Goal: Find specific page/section: Find specific page/section

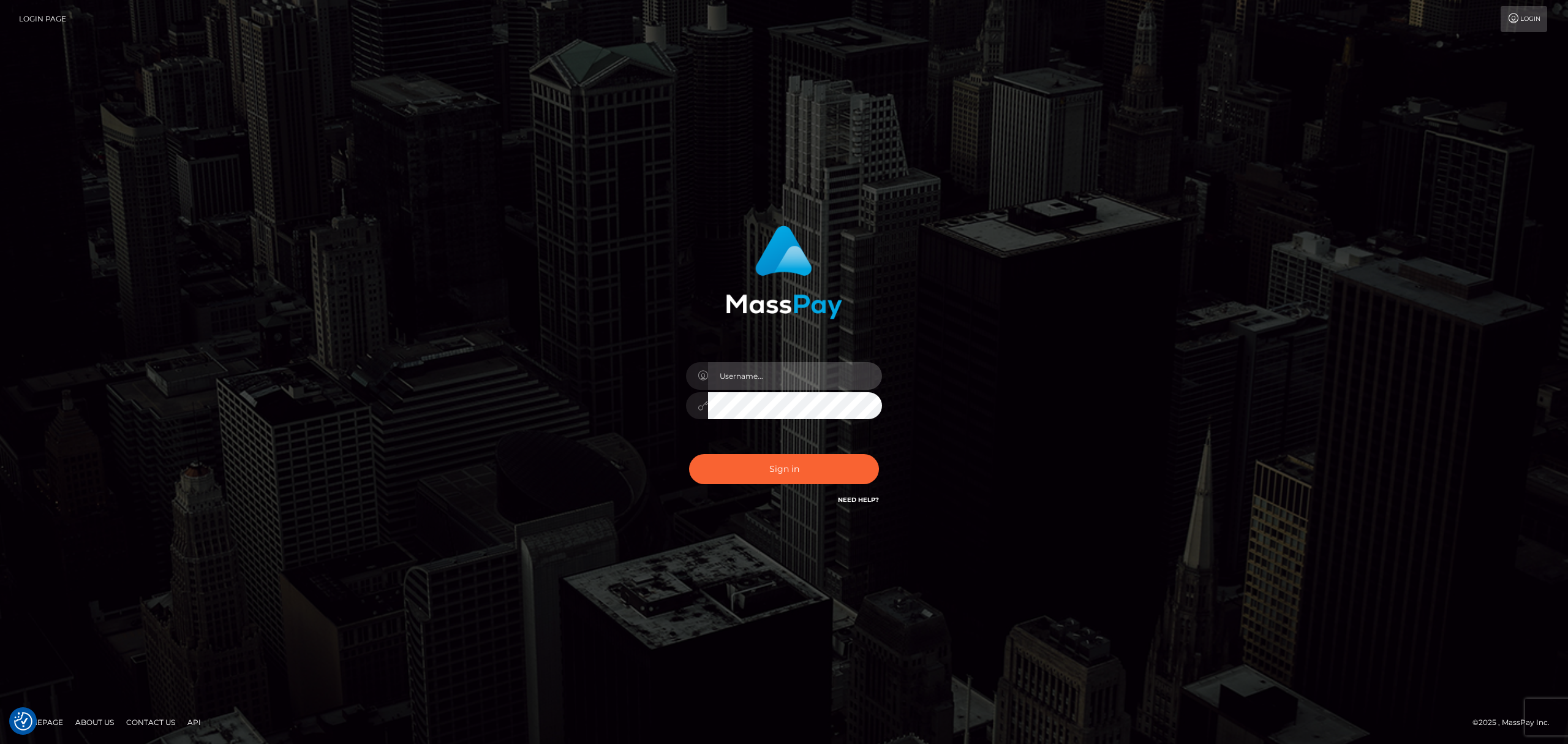
click at [785, 376] on input "text" at bounding box center [795, 376] width 174 height 28
type input "Eric"
click at [800, 448] on div "Sign in Need Help?" at bounding box center [783, 473] width 214 height 55
click at [801, 468] on button "Sign in" at bounding box center [784, 469] width 190 height 30
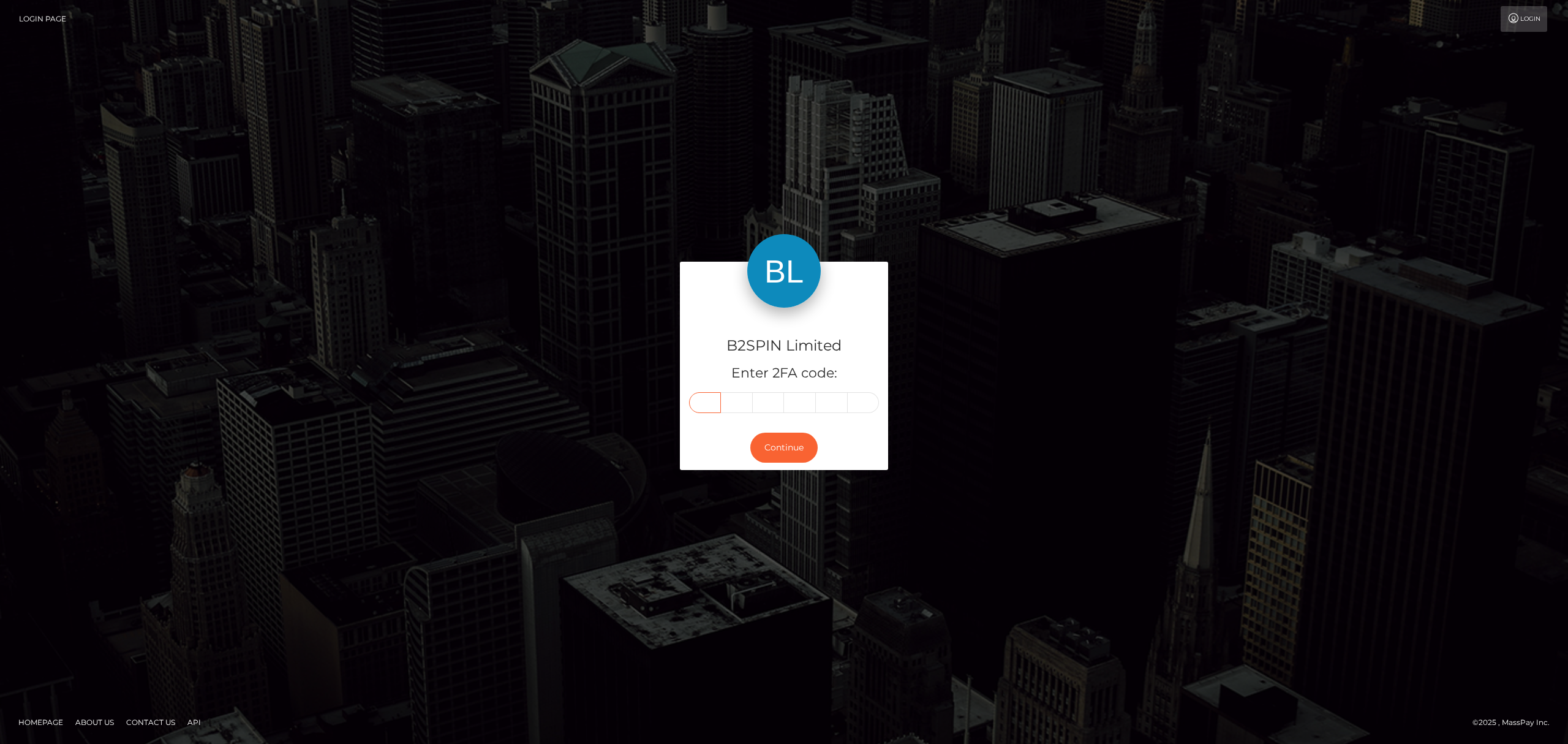
click at [704, 399] on input "text" at bounding box center [705, 402] width 32 height 20
paste input "6"
type input "6"
type input "1"
type input "5"
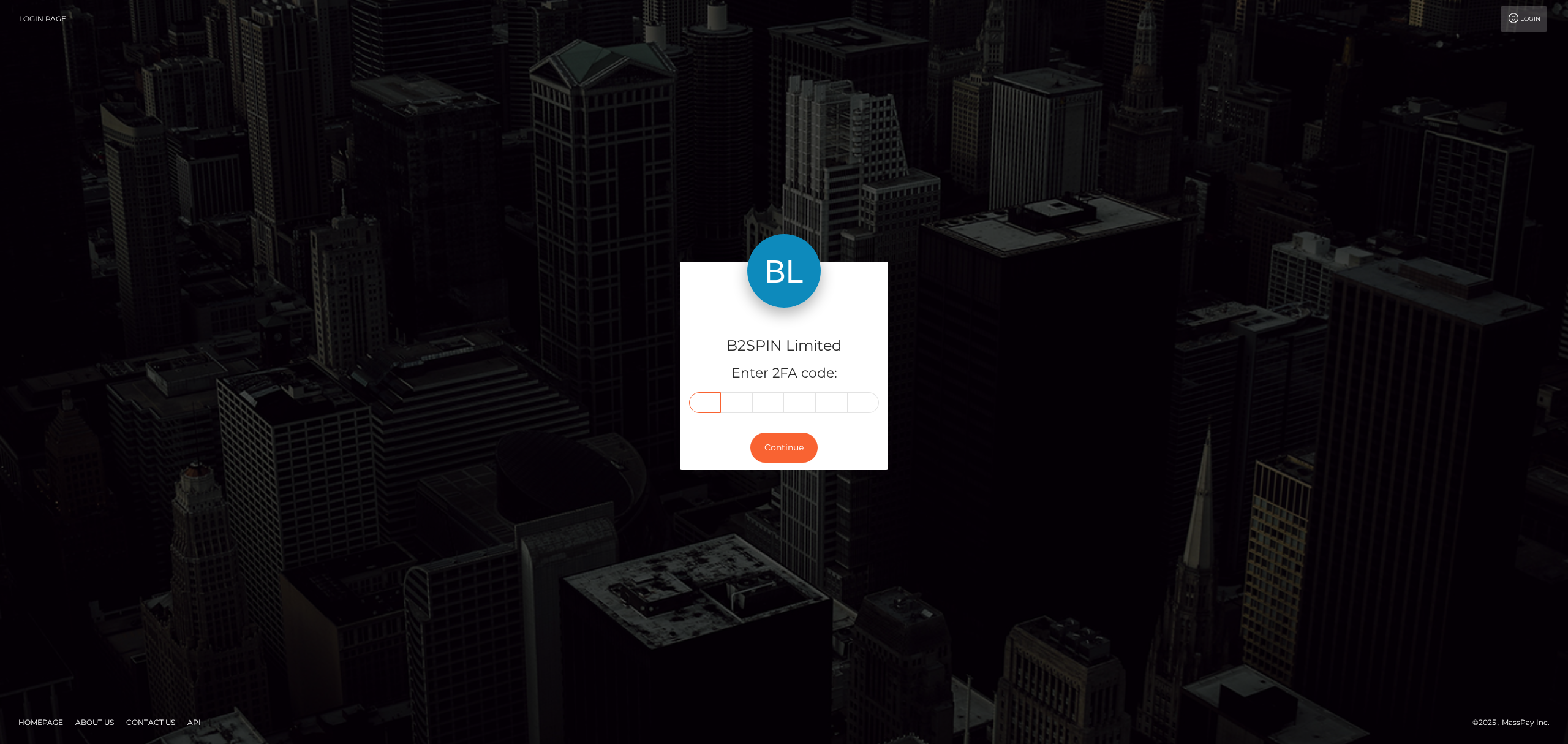
type input "6"
type input "7"
click at [799, 442] on button "Continue" at bounding box center [784, 447] width 67 height 30
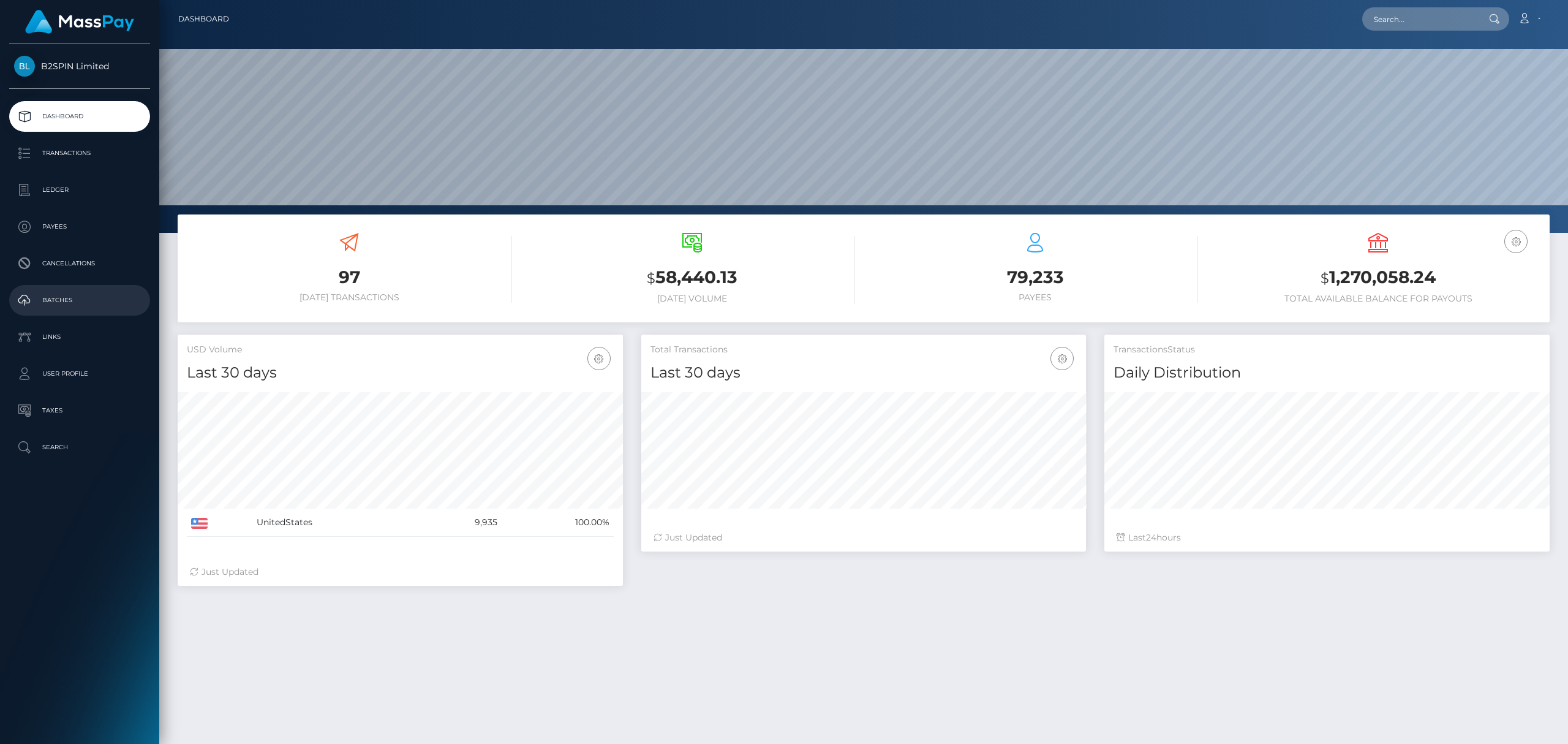
scroll to position [217, 445]
click at [1425, 20] on input "text" at bounding box center [1419, 19] width 115 height 23
paste input "1571686566"
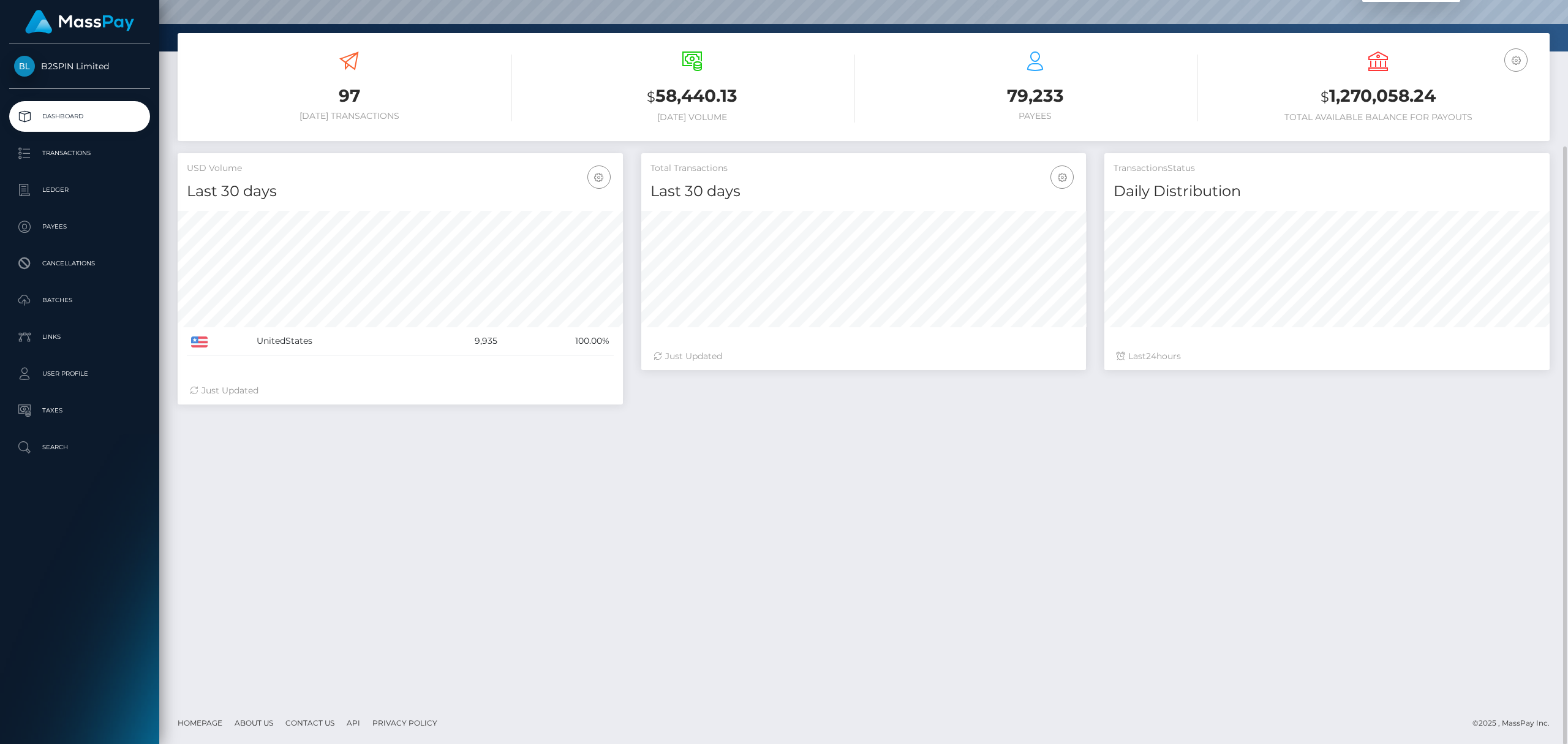
scroll to position [0, 0]
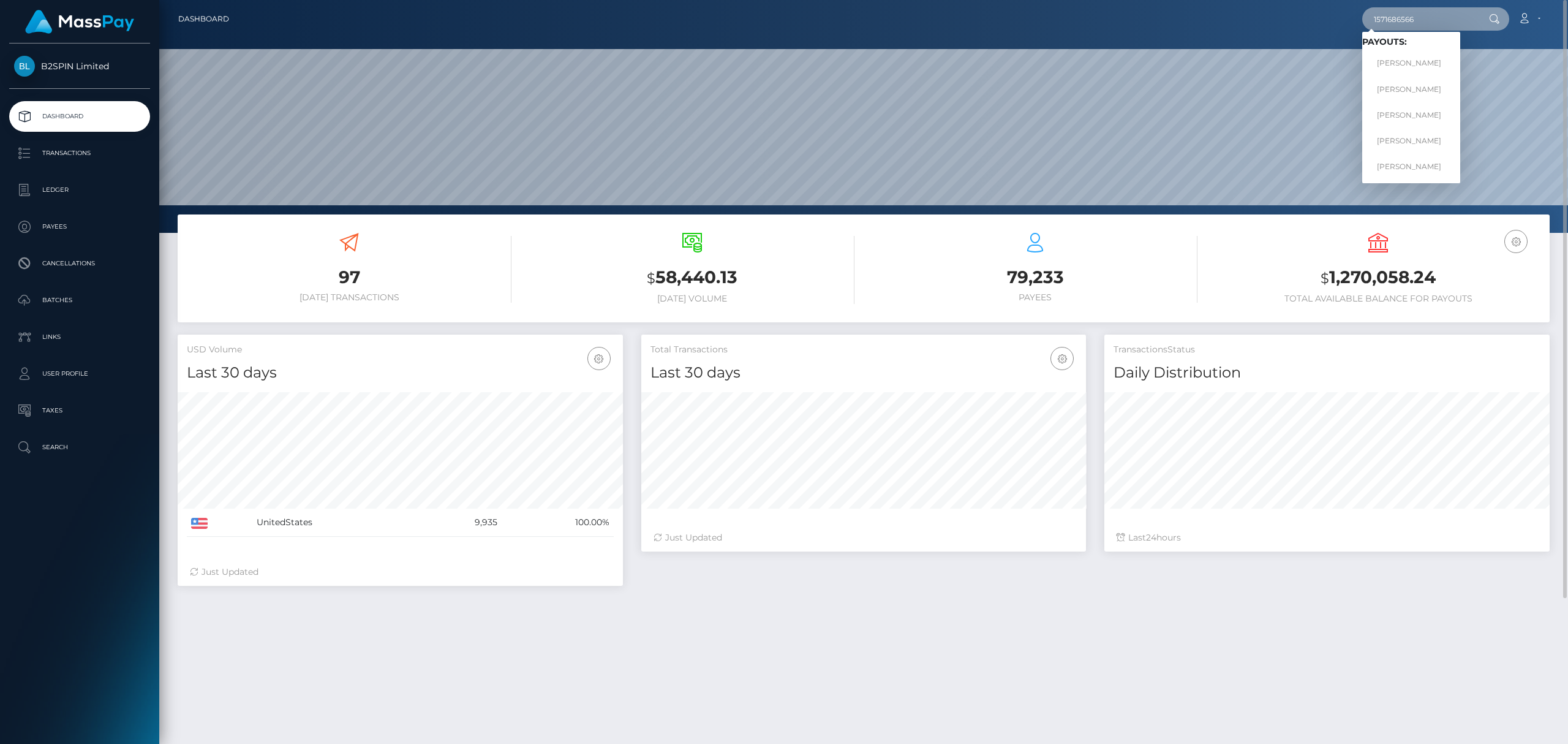
click at [1428, 10] on input "1571686566" at bounding box center [1419, 19] width 115 height 23
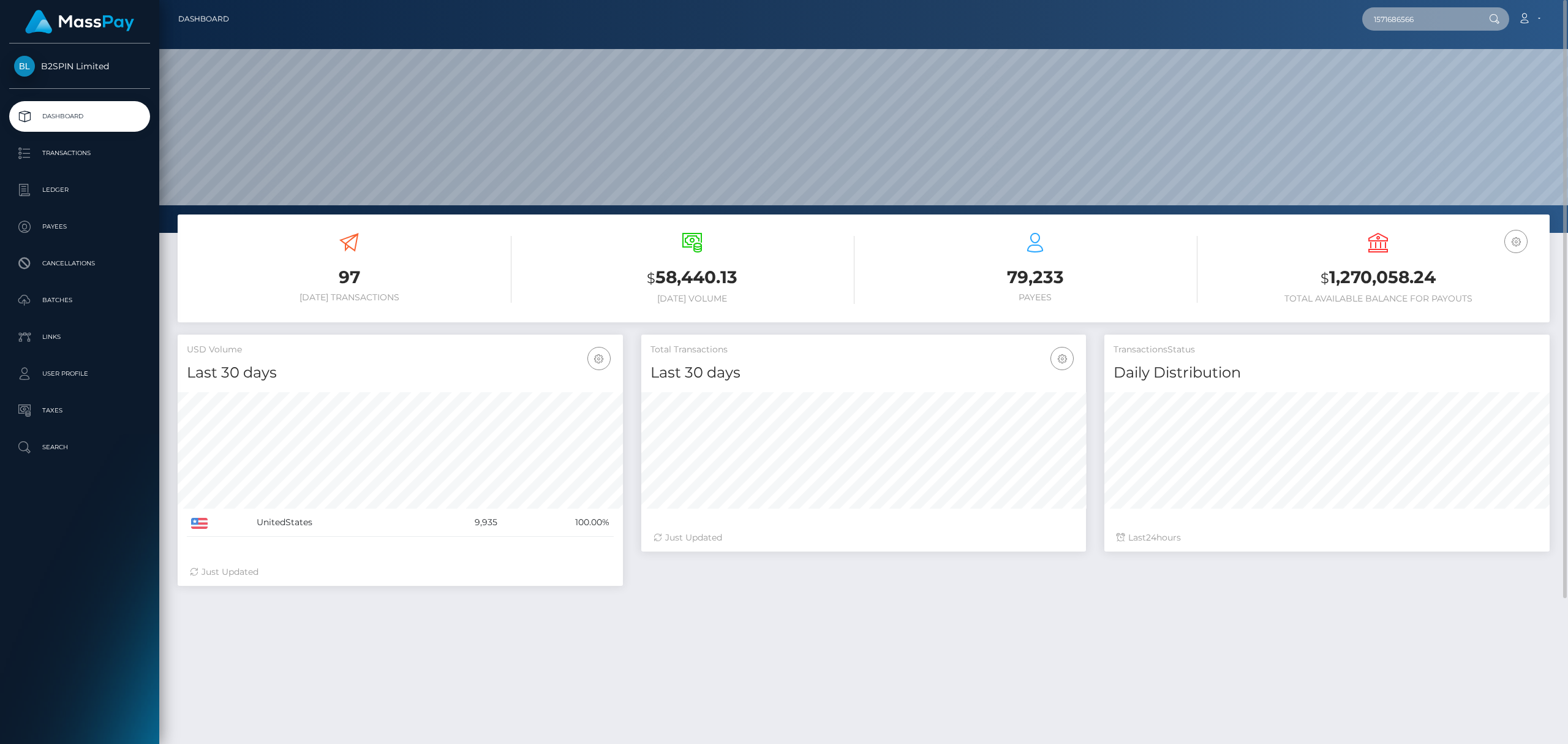
paste input "text"
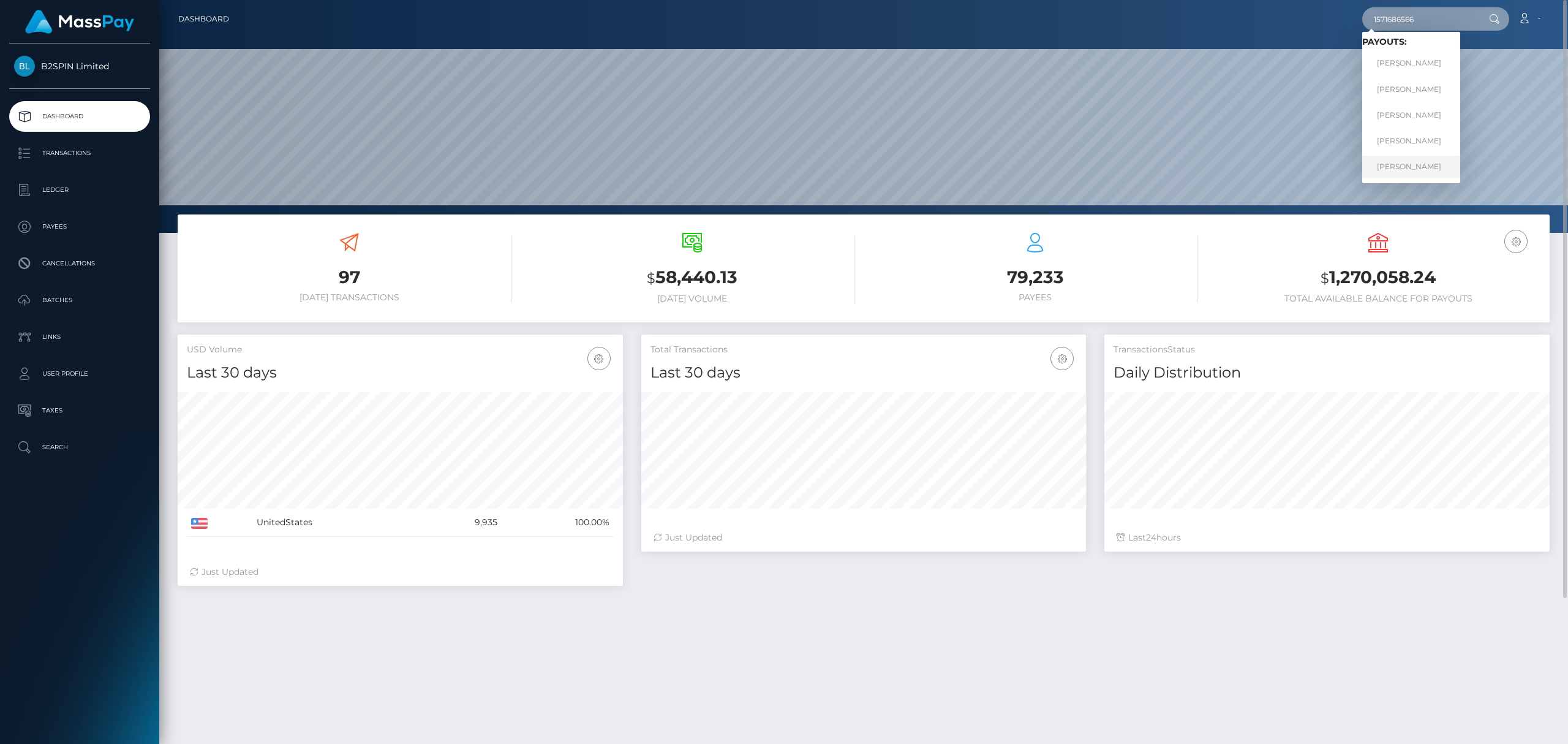
type input "1571686566"
click at [1417, 157] on link "TRACY RENE BAKER" at bounding box center [1411, 167] width 98 height 23
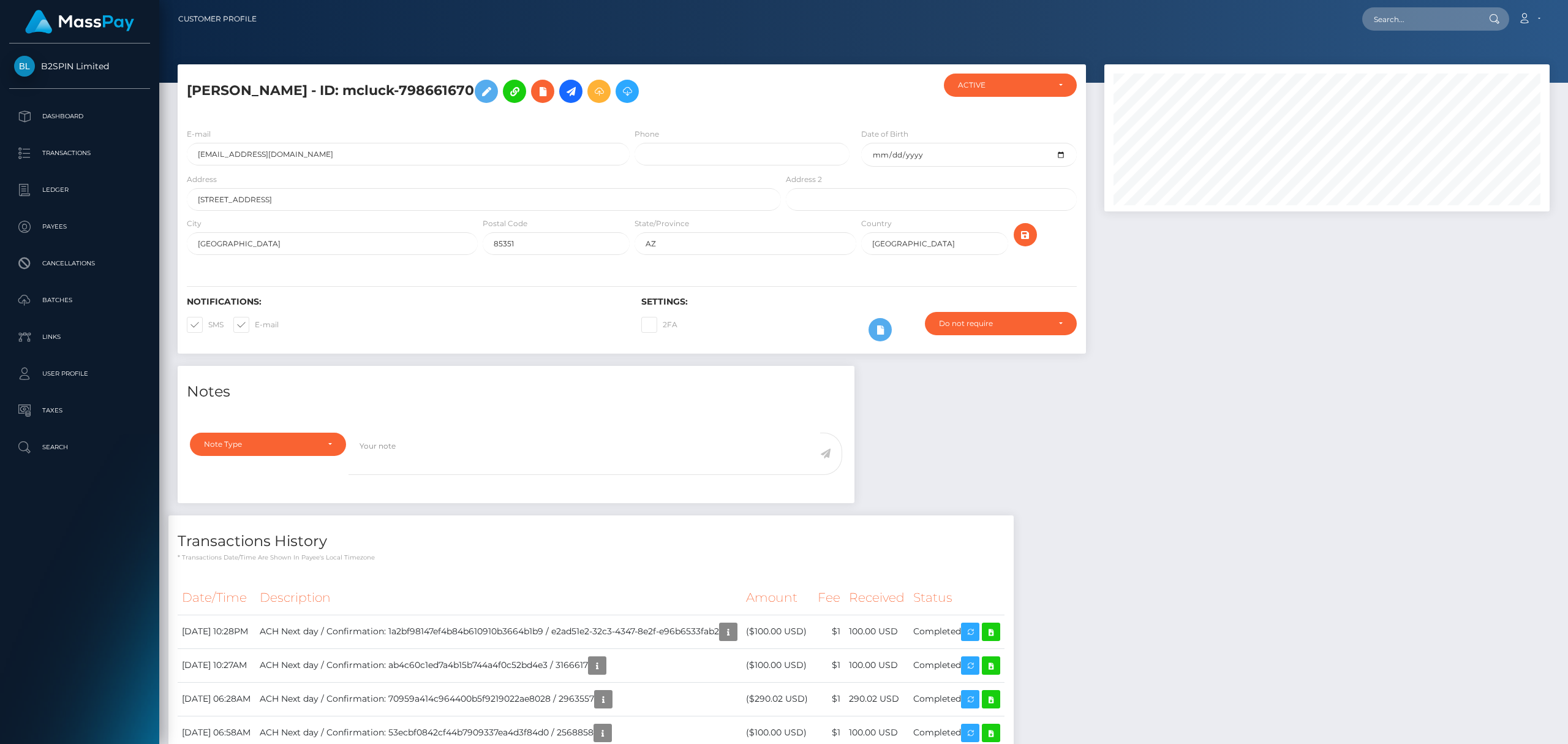
scroll to position [147, 445]
click at [998, 635] on icon at bounding box center [991, 631] width 15 height 15
